Goal: Task Accomplishment & Management: Complete application form

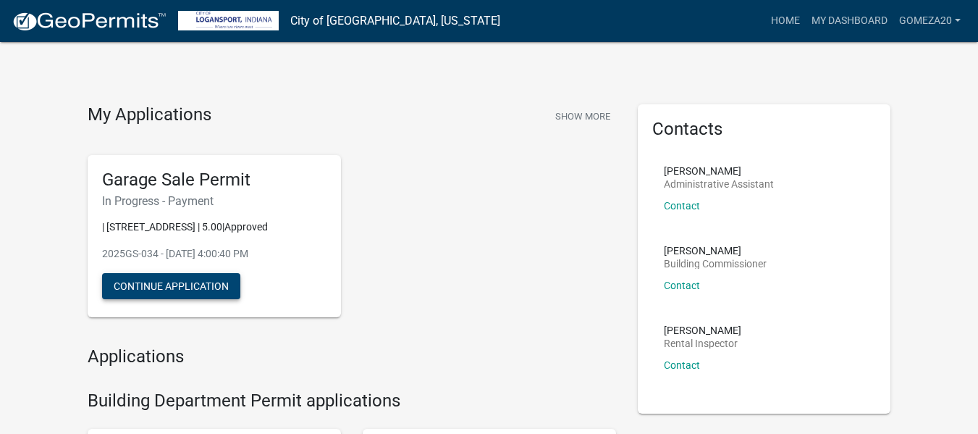
click at [177, 282] on button "Continue Application" at bounding box center [171, 286] width 138 height 26
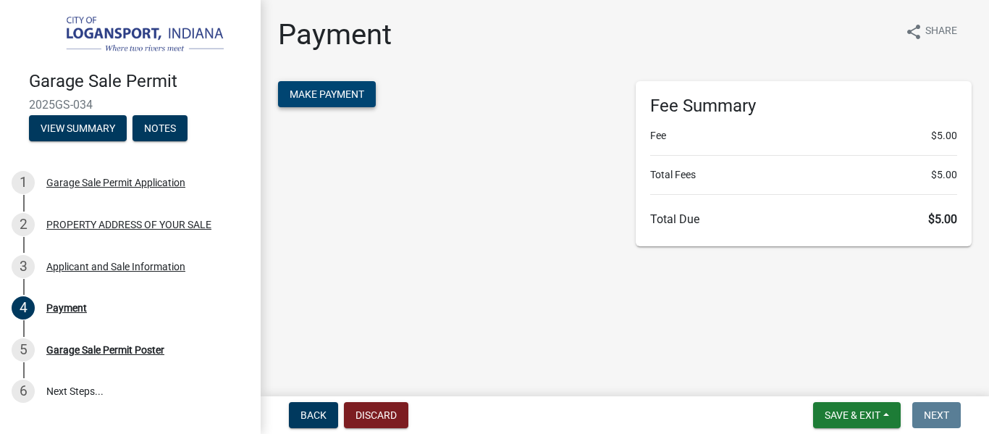
click at [347, 86] on button "Make Payment" at bounding box center [327, 94] width 98 height 26
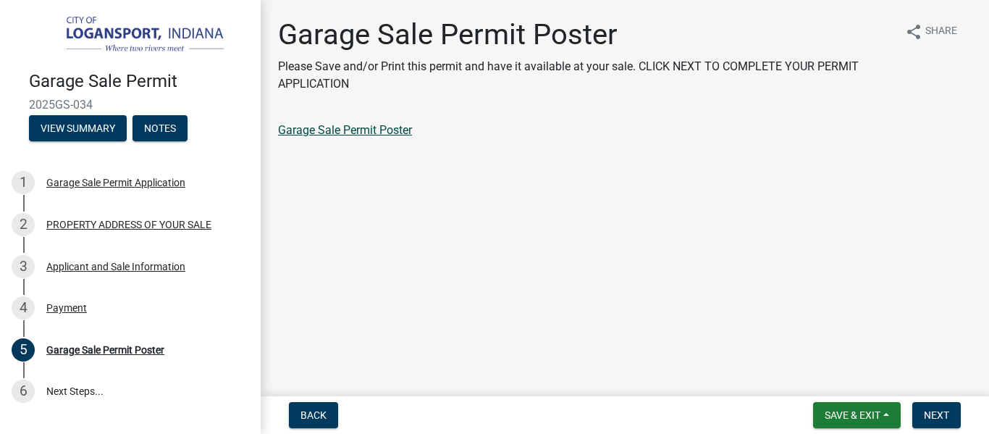
click at [374, 133] on link "Garage Sale Permit Poster" at bounding box center [345, 130] width 134 height 14
